Goal: Navigation & Orientation: Find specific page/section

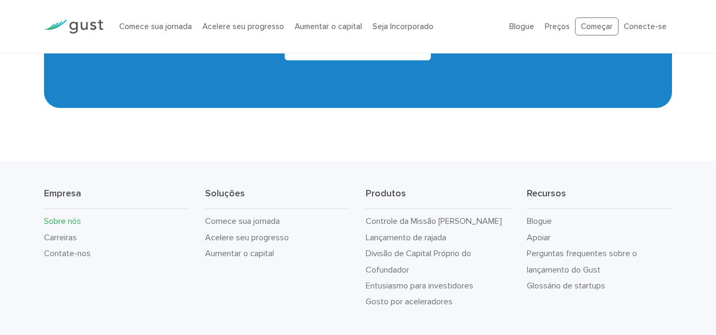
scroll to position [1113, 0]
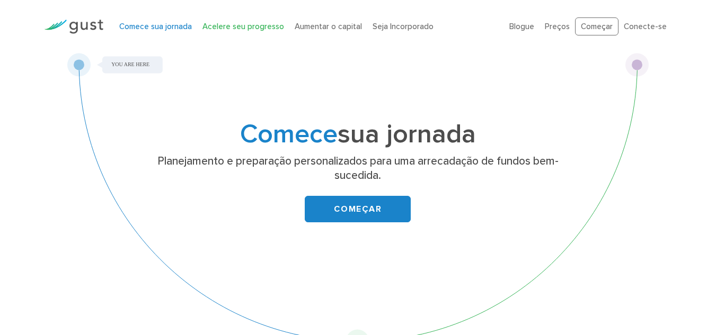
click at [245, 29] on font "Acelere seu progresso" at bounding box center [243, 27] width 82 height 10
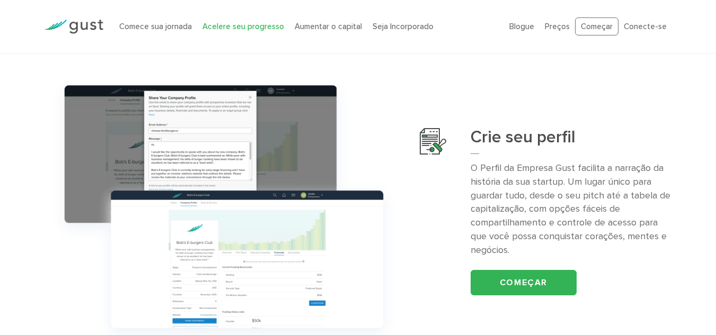
scroll to position [318, 0]
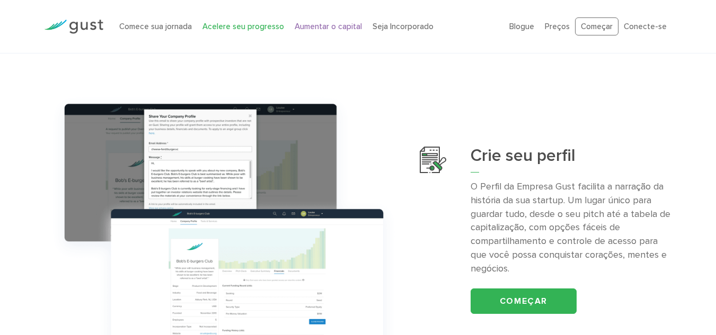
click at [318, 29] on font "Aumentar o capital" at bounding box center [328, 27] width 67 height 10
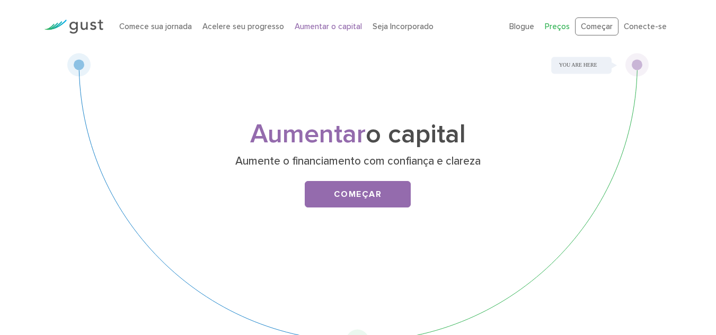
click at [568, 27] on font "Preços" at bounding box center [557, 27] width 25 height 10
